Goal: Check status

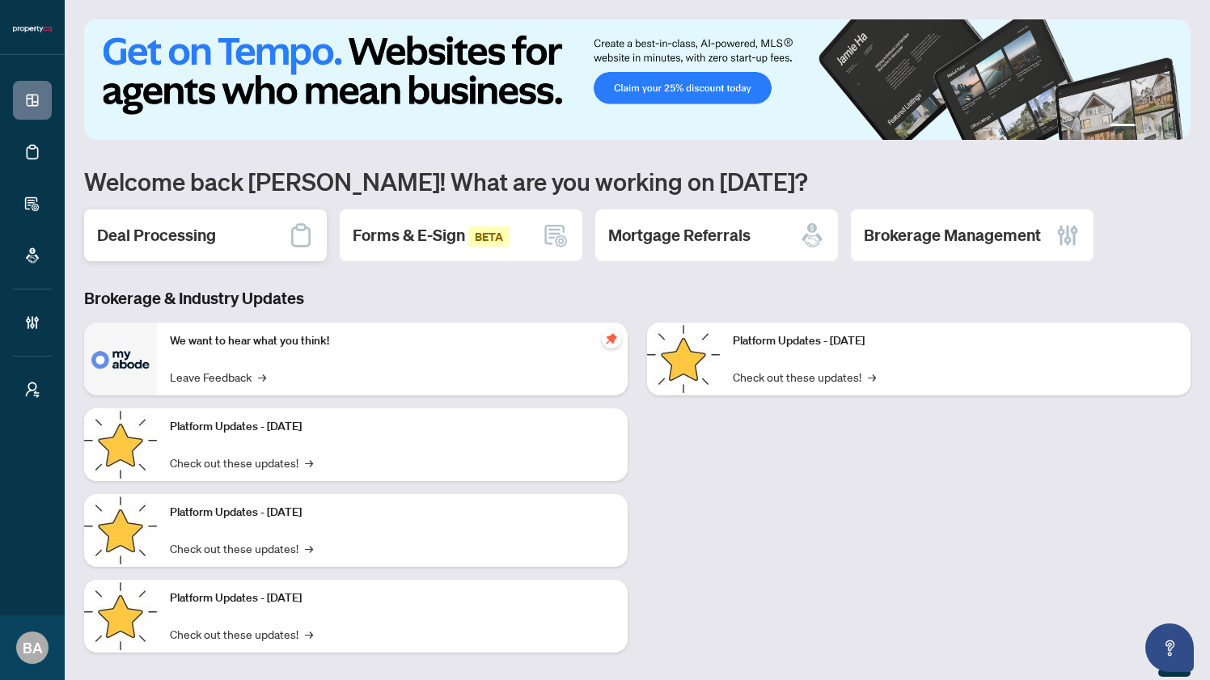
click at [180, 233] on h2 "Deal Processing" at bounding box center [156, 235] width 119 height 23
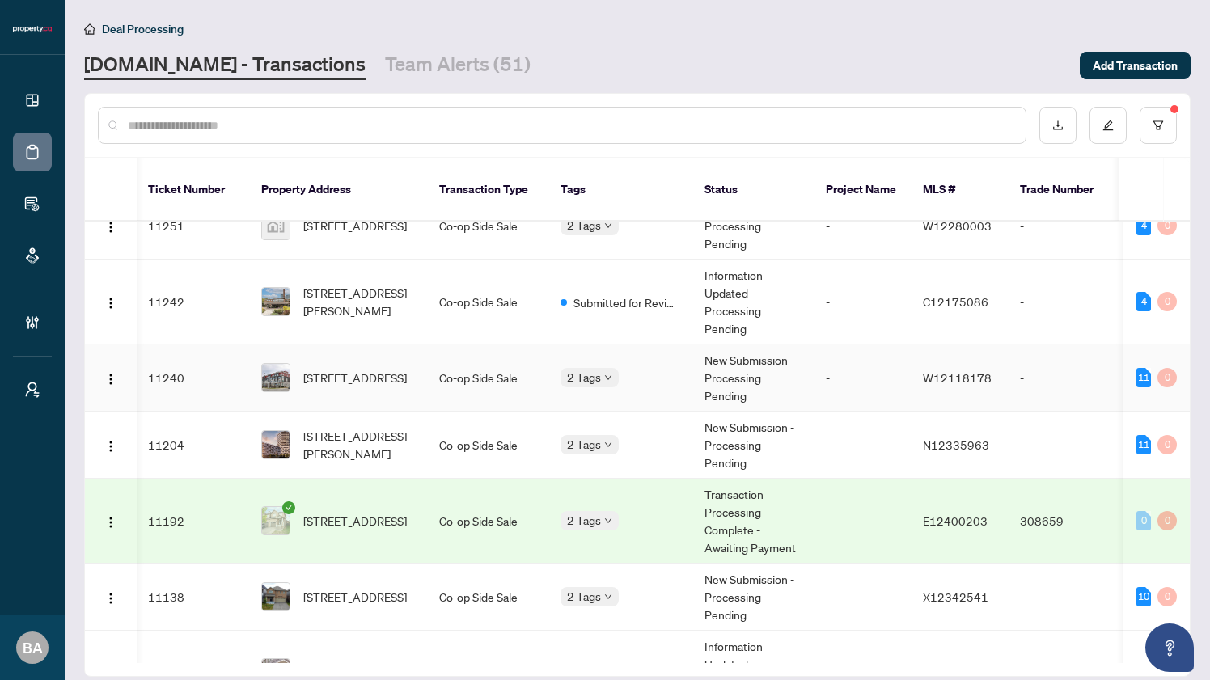
scroll to position [498, 2]
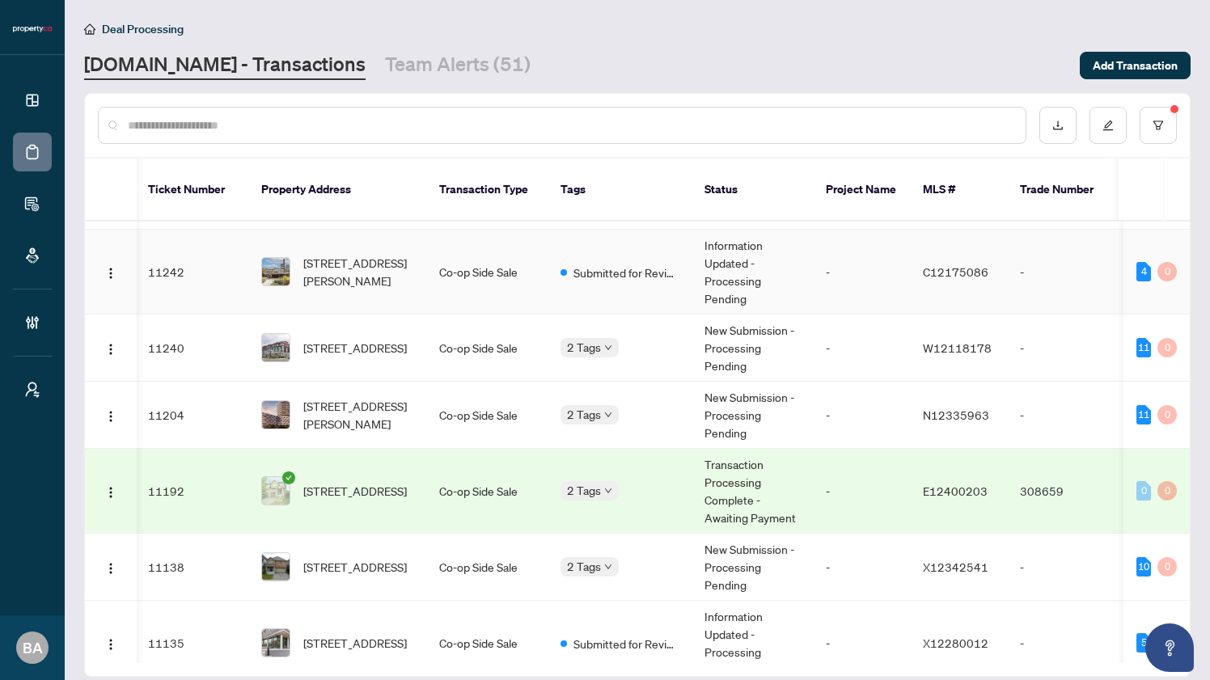
click at [457, 261] on td "Co-op Side Sale" at bounding box center [486, 272] width 121 height 85
click at [385, 68] on link "Team Alerts (51)" at bounding box center [458, 65] width 146 height 29
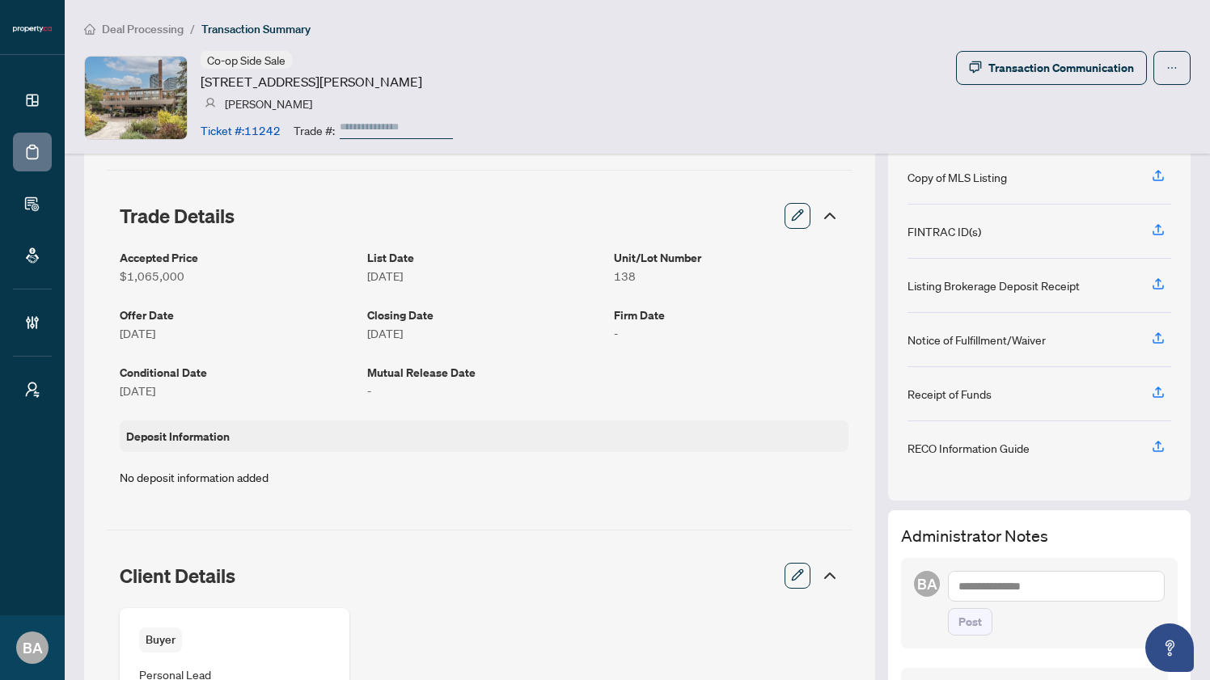
scroll to position [304, 0]
